Goal: Navigation & Orientation: Find specific page/section

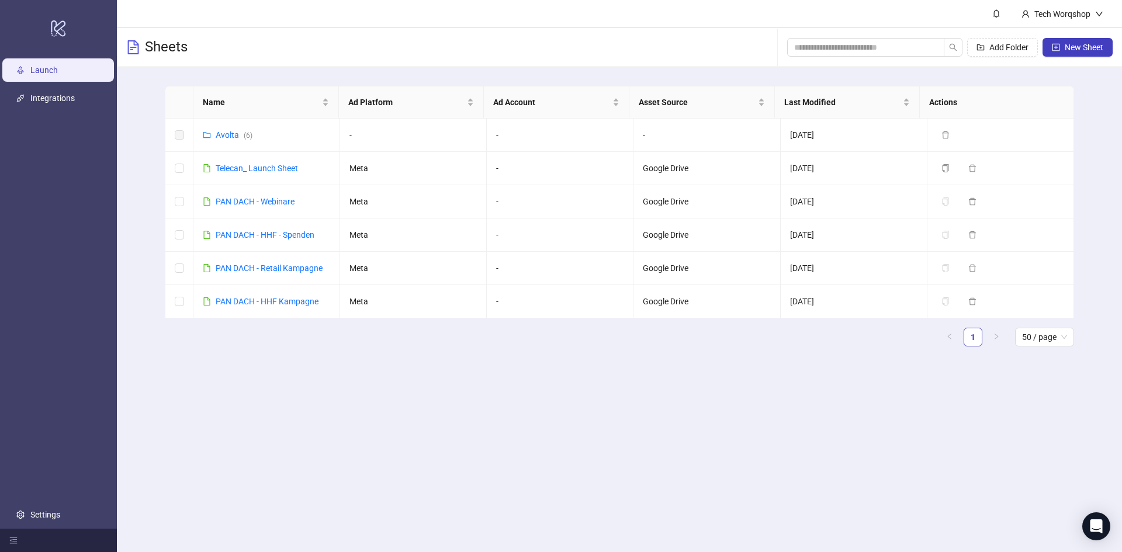
click at [43, 70] on link "Launch" at bounding box center [43, 69] width 27 height 9
click at [53, 22] on icon at bounding box center [58, 28] width 15 height 16
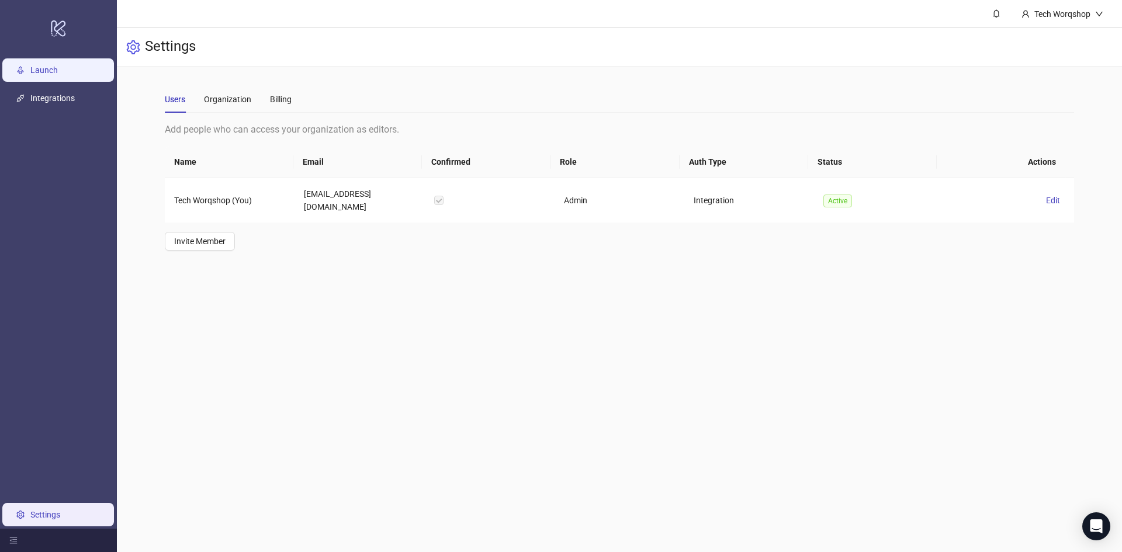
click at [48, 67] on link "Launch" at bounding box center [43, 69] width 27 height 9
